Goal: Communication & Community: Connect with others

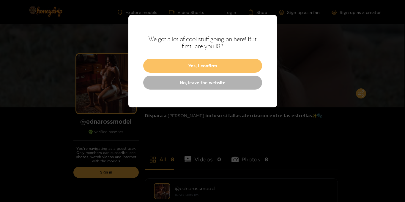
click at [224, 67] on button "Yes, I confirm" at bounding box center [202, 66] width 119 height 14
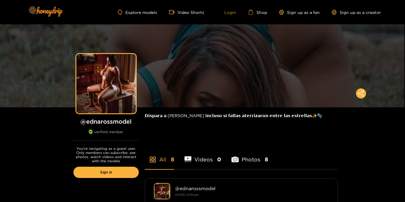
click at [231, 11] on link "Login" at bounding box center [226, 11] width 20 height 5
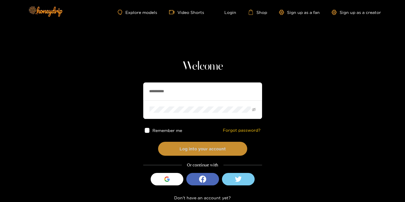
click at [217, 148] on button "Log into your account" at bounding box center [202, 149] width 89 height 14
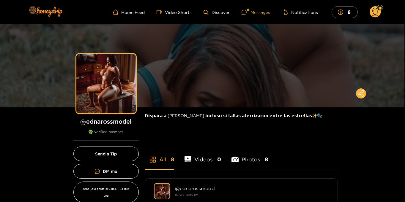
click at [256, 12] on div "Messages" at bounding box center [255, 12] width 28 height 7
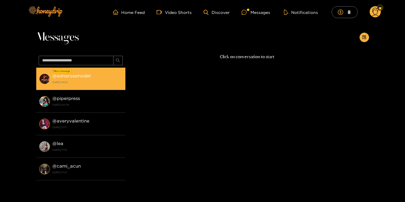
click at [110, 76] on div "@ ednarossmodel 27 September 2025 16:02" at bounding box center [87, 78] width 70 height 13
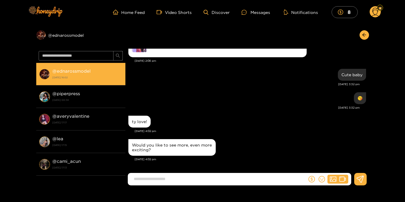
scroll to position [548, 0]
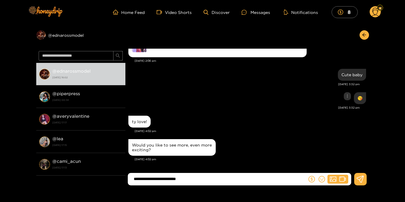
type input "**********"
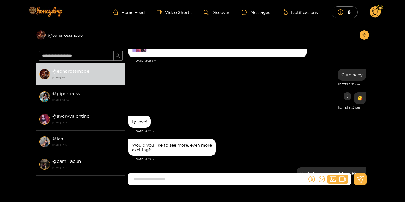
scroll to position [572, 0]
